Goal: Task Accomplishment & Management: Manage account settings

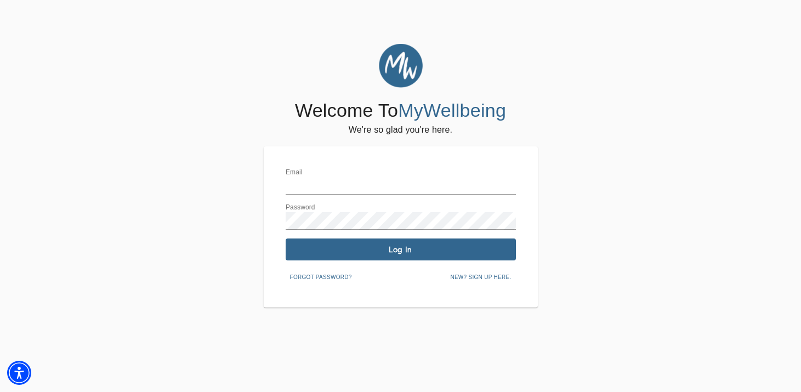
type input "[EMAIL_ADDRESS][DOMAIN_NAME]"
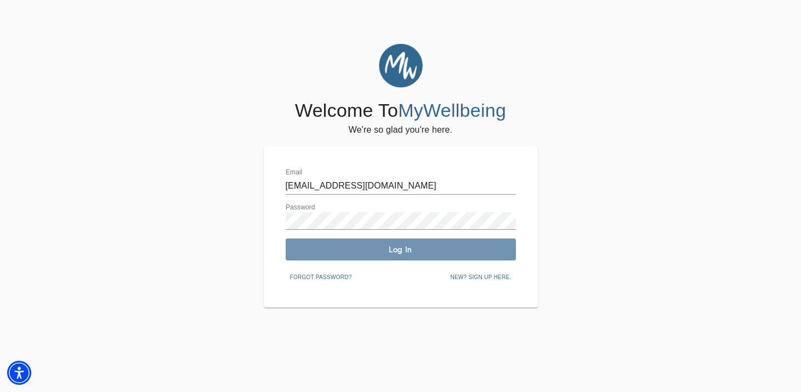
click at [409, 250] on span "Log In" at bounding box center [401, 250] width 222 height 10
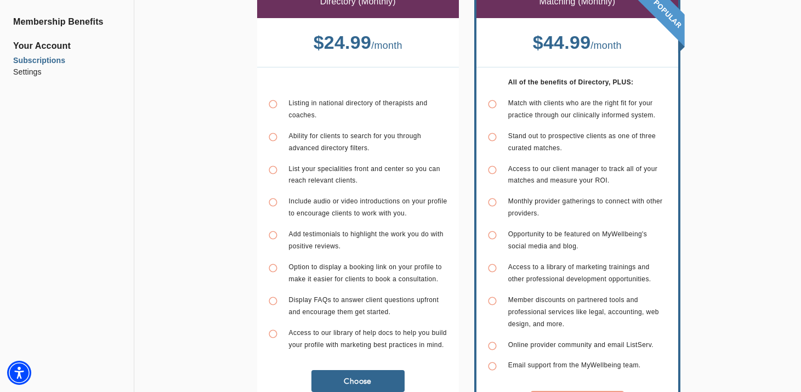
scroll to position [169, 0]
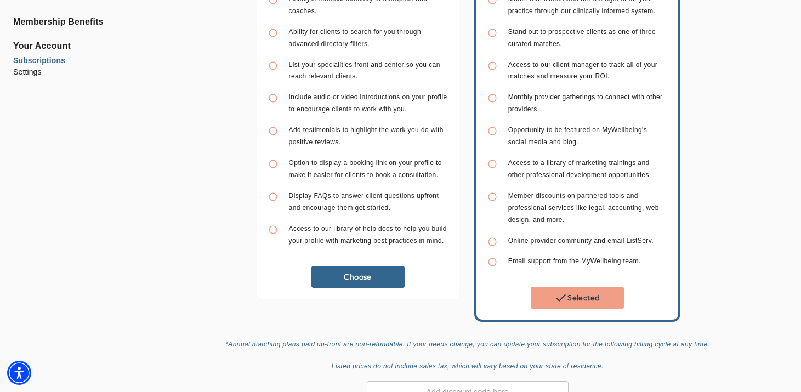
click at [579, 306] on div "Selected" at bounding box center [578, 303] width 202 height 33
click at [580, 293] on span "Selected" at bounding box center [577, 297] width 84 height 13
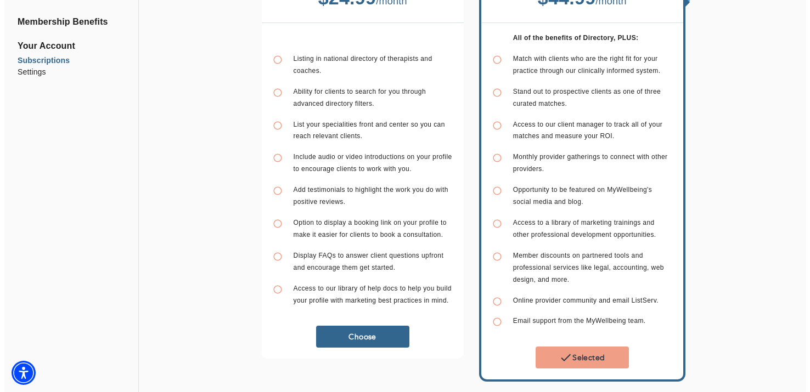
scroll to position [0, 0]
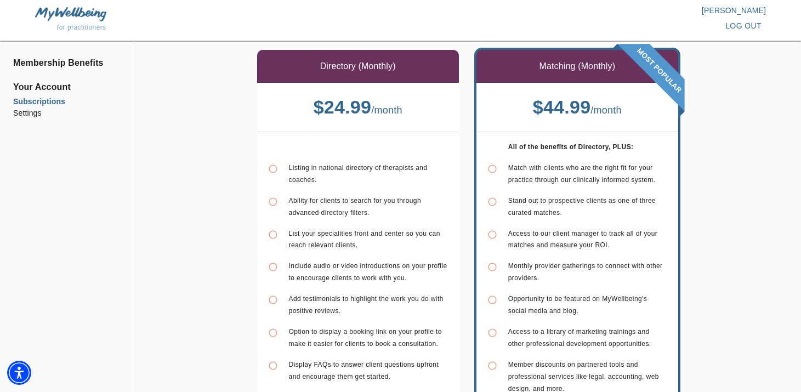
click at [33, 87] on span "Your Account" at bounding box center [67, 87] width 108 height 13
click at [38, 62] on li "Membership Benefits" at bounding box center [67, 62] width 108 height 13
